Goal: Manage account settings

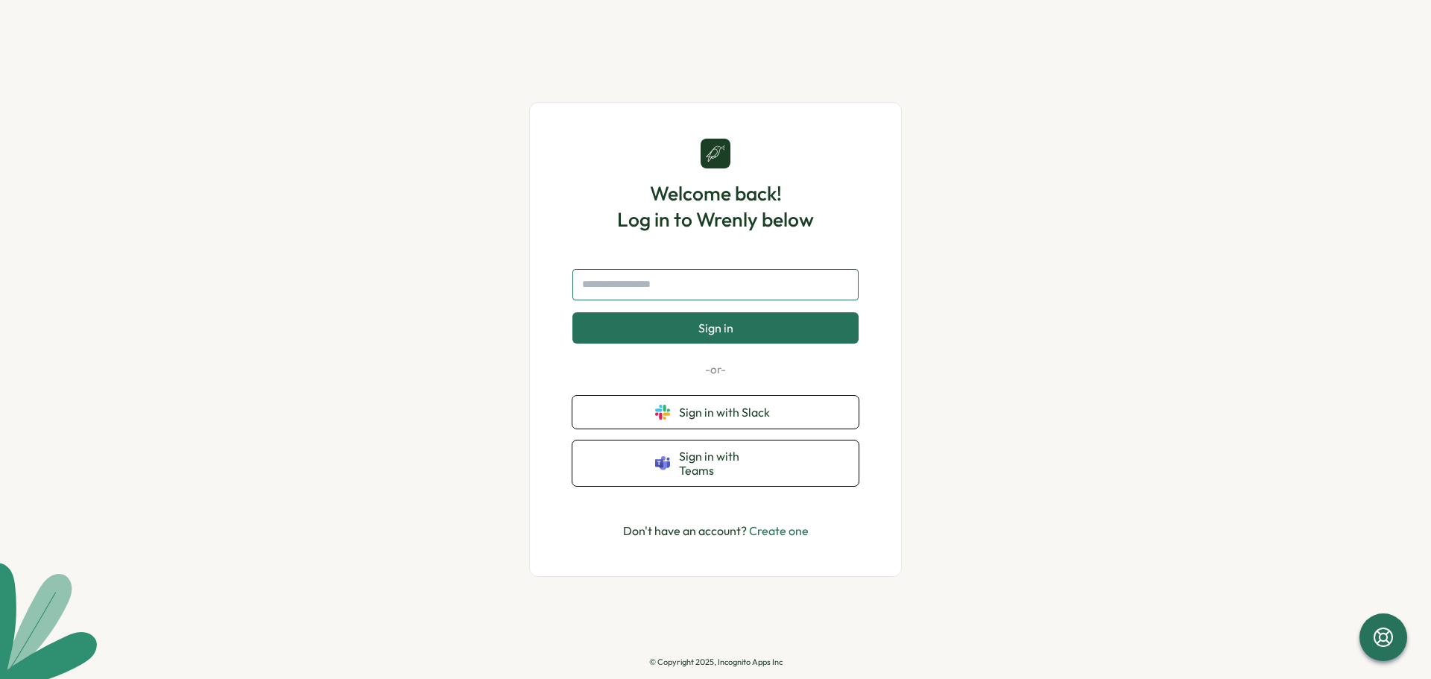
click at [742, 300] on input "text" at bounding box center [715, 284] width 286 height 31
type input "*********"
click at [768, 343] on button "Sign in" at bounding box center [715, 327] width 286 height 31
click at [664, 292] on input "text" at bounding box center [715, 284] width 286 height 31
type input "*********"
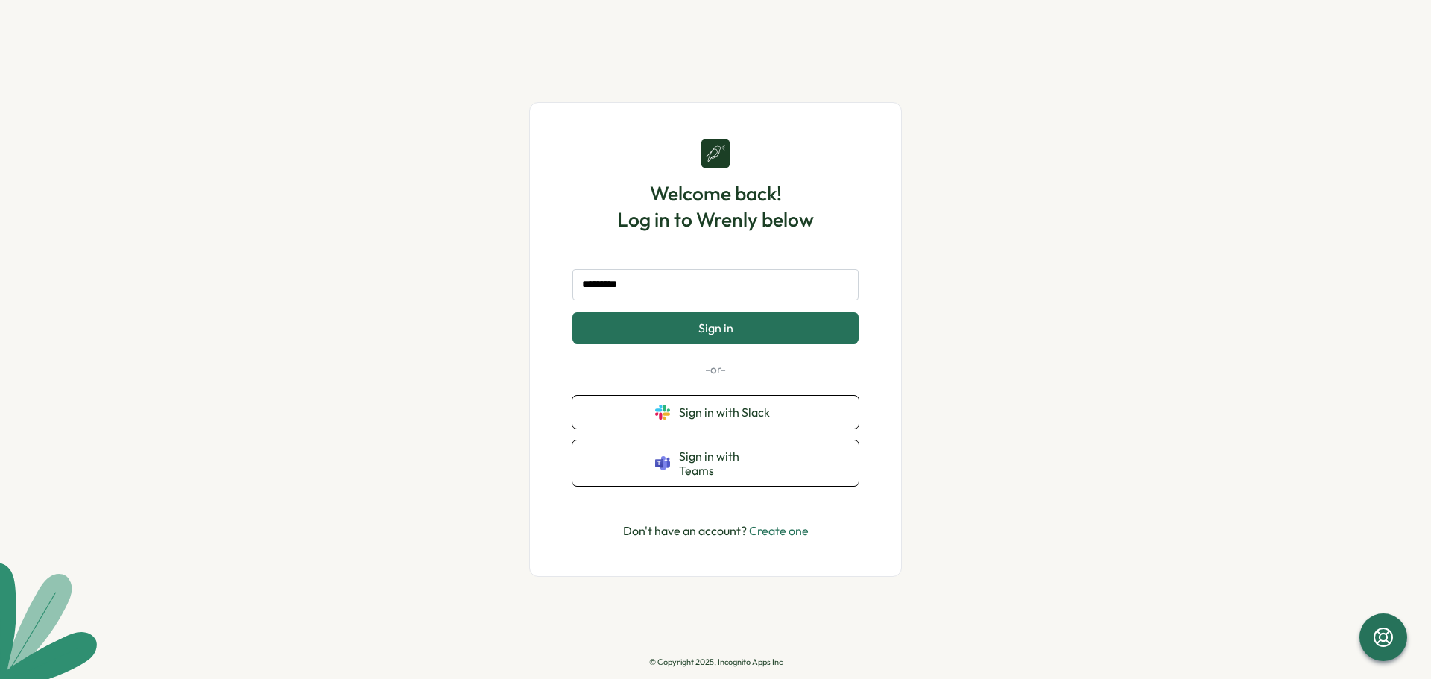
click at [721, 344] on button "Sign in" at bounding box center [715, 327] width 286 height 31
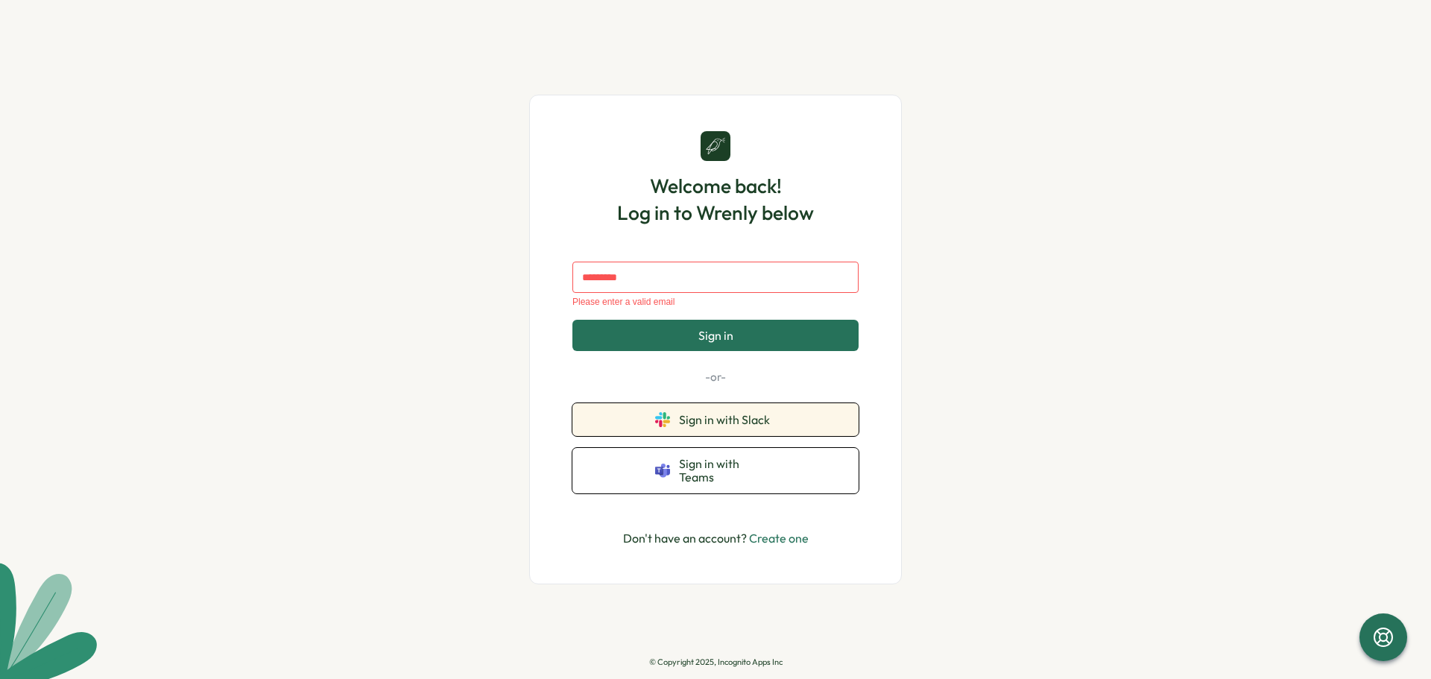
click at [738, 422] on span "Sign in with Slack" at bounding box center [727, 419] width 97 height 13
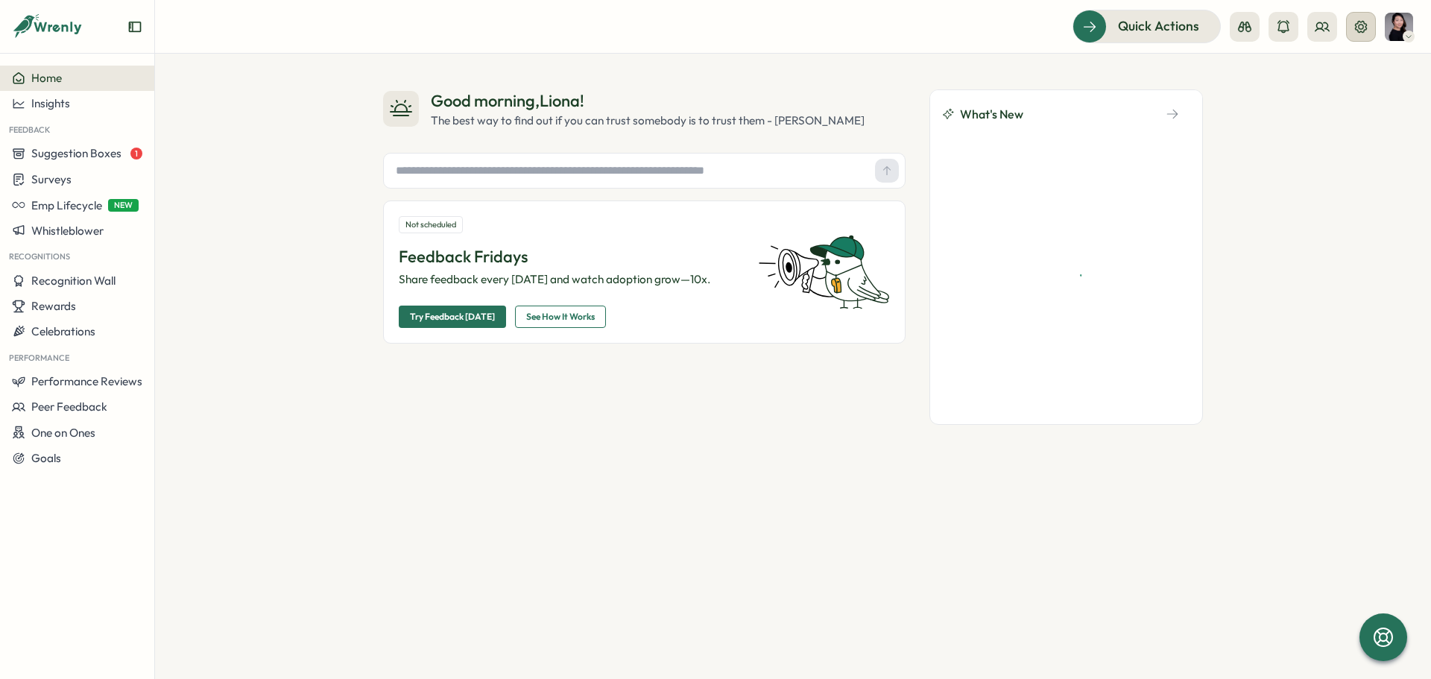
click at [1365, 31] on icon at bounding box center [1360, 26] width 15 height 15
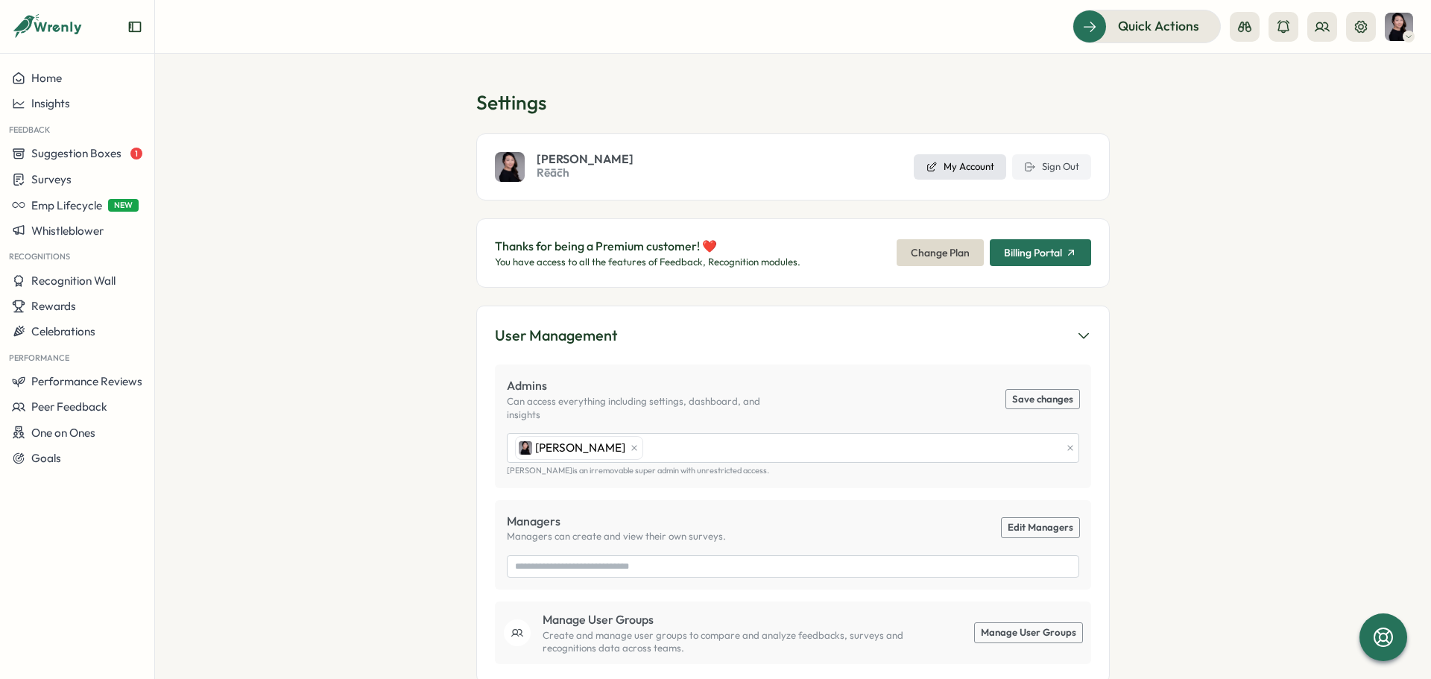
click at [973, 165] on span "My Account" at bounding box center [968, 166] width 51 height 13
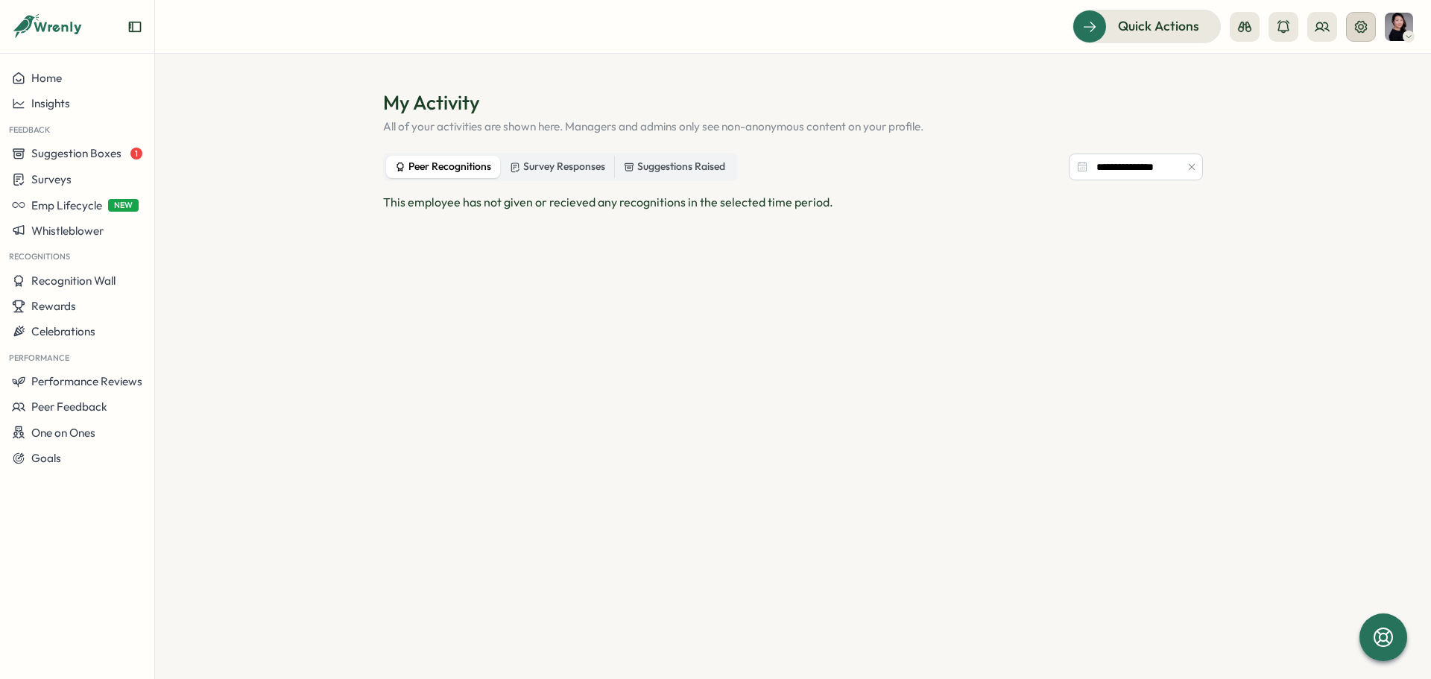
click at [1356, 31] on icon at bounding box center [1360, 26] width 15 height 15
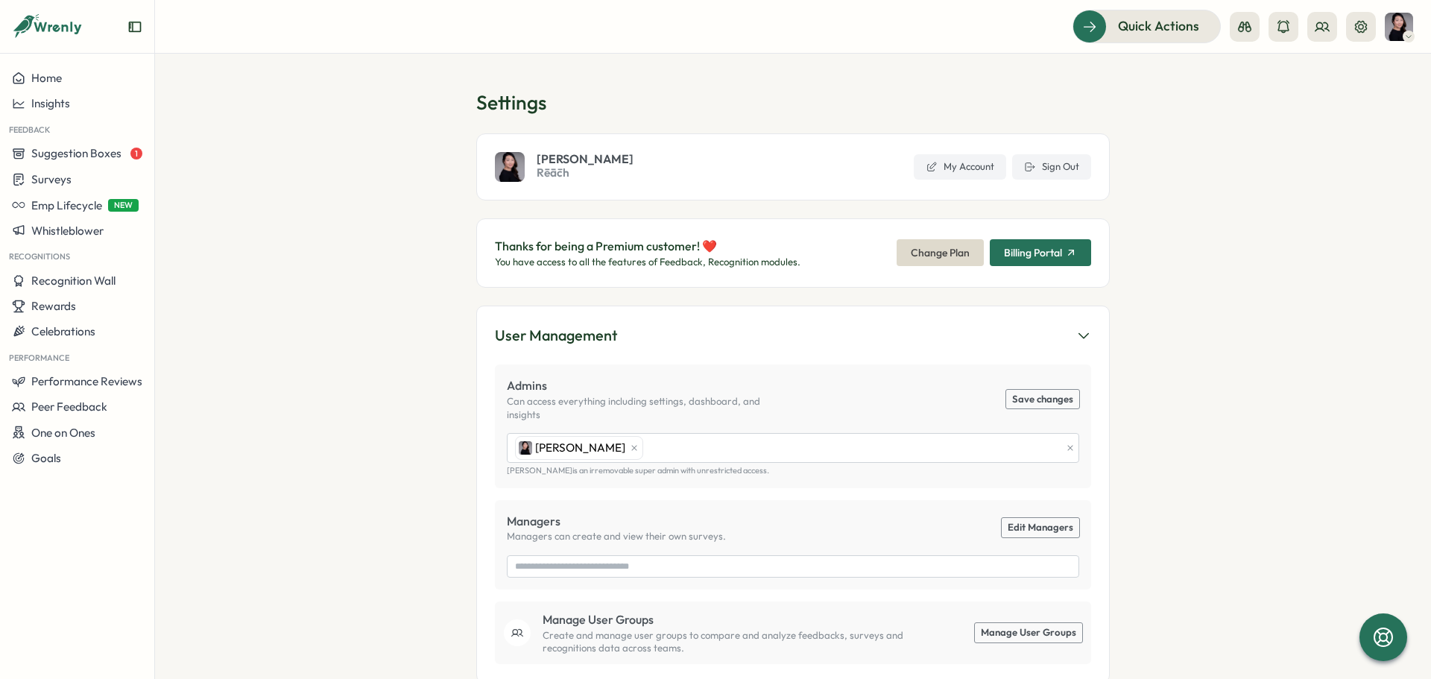
click at [1071, 250] on icon "button" at bounding box center [1071, 253] width 12 height 12
